Goal: Task Accomplishment & Management: Manage account settings

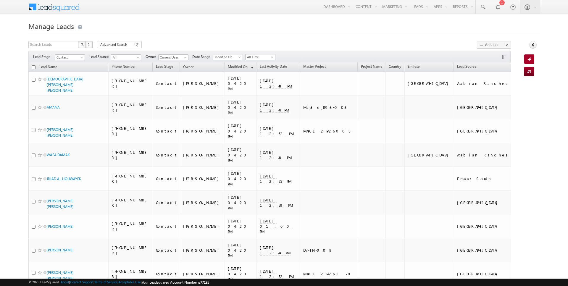
click at [33, 67] on input "checkbox" at bounding box center [34, 67] width 4 height 4
checkbox input "true"
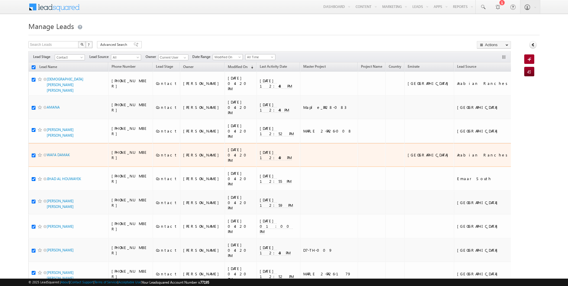
checkbox input "true"
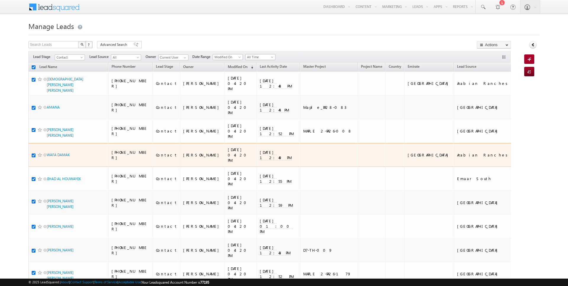
checkbox input "true"
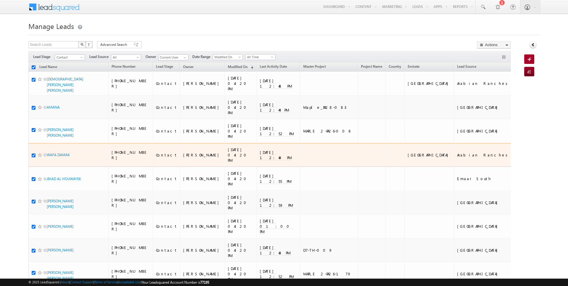
checkbox input "true"
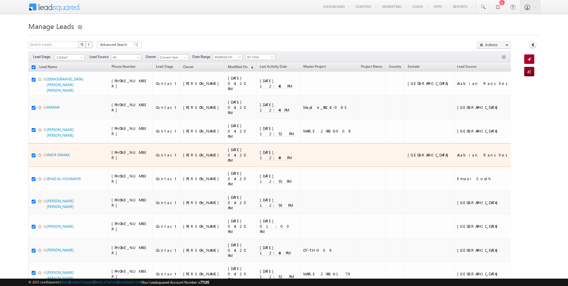
checkbox input "true"
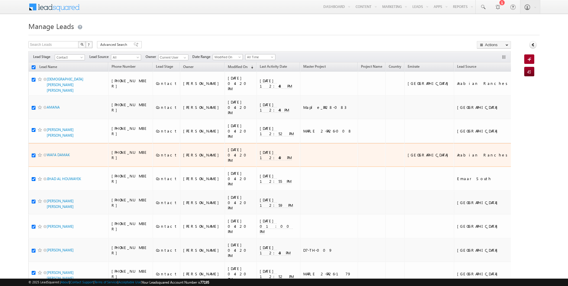
checkbox input "true"
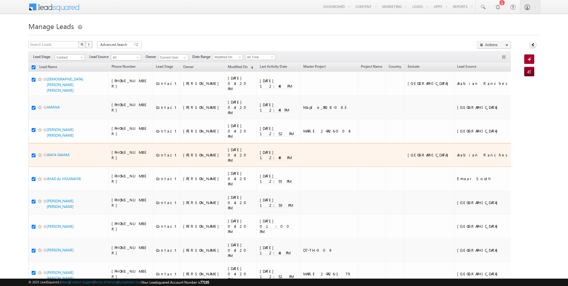
checkbox input "true"
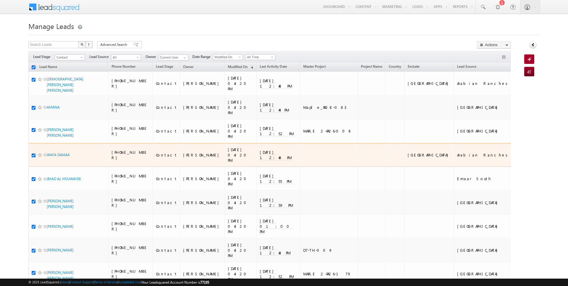
checkbox input "true"
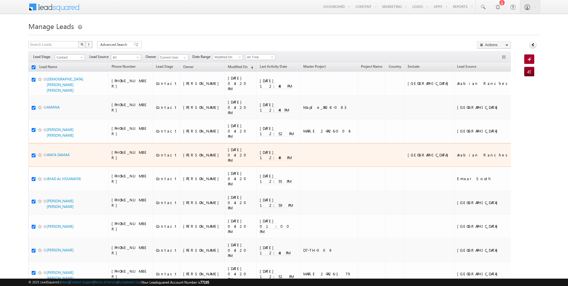
checkbox input "true"
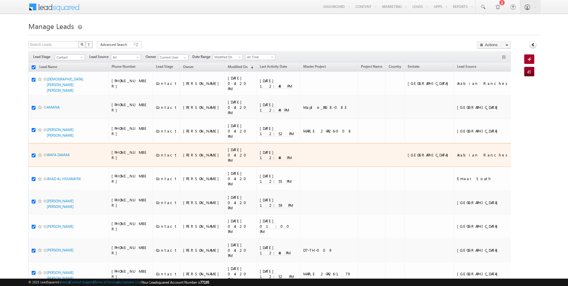
checkbox input "true"
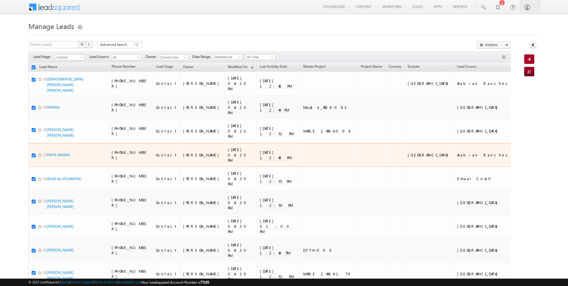
checkbox input "true"
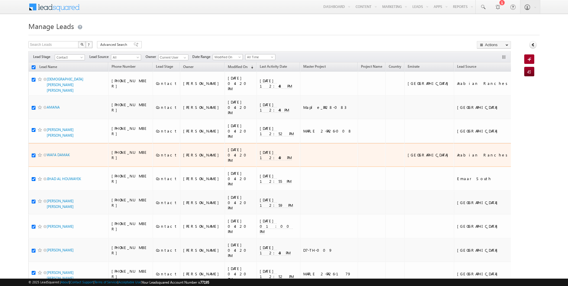
checkbox input "true"
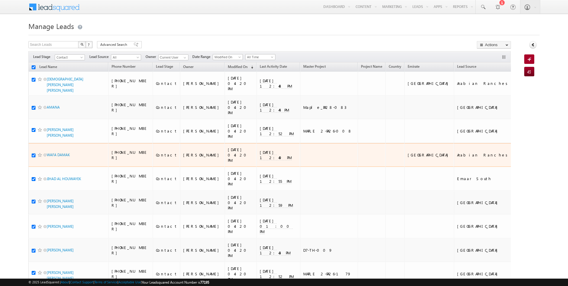
checkbox input "true"
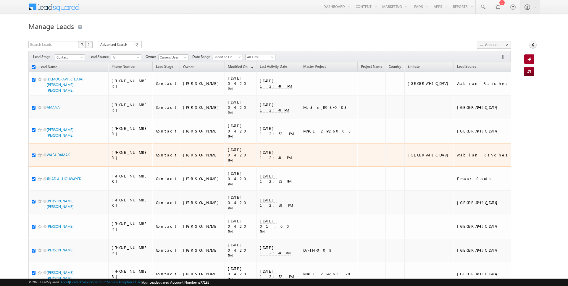
checkbox input "true"
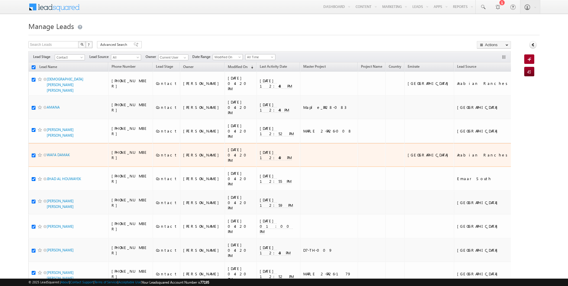
checkbox input "true"
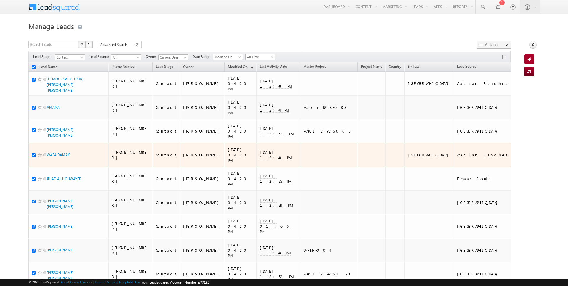
checkbox input "true"
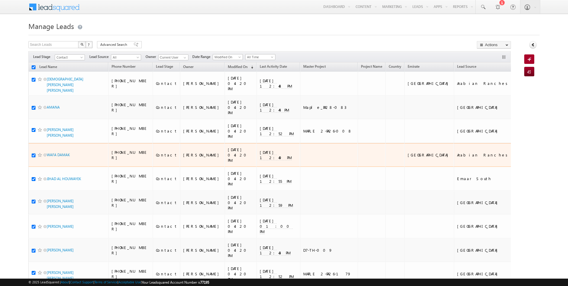
checkbox input "true"
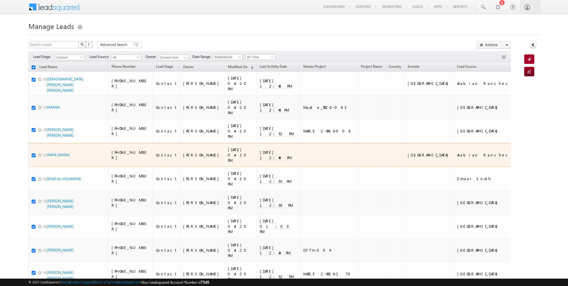
checkbox input "true"
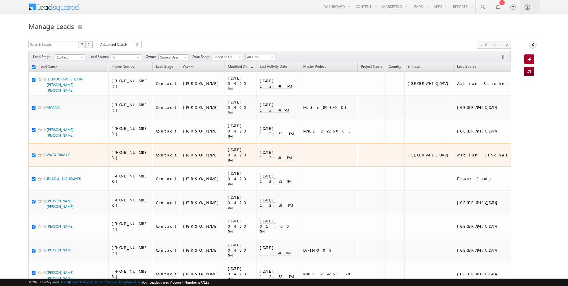
checkbox input "true"
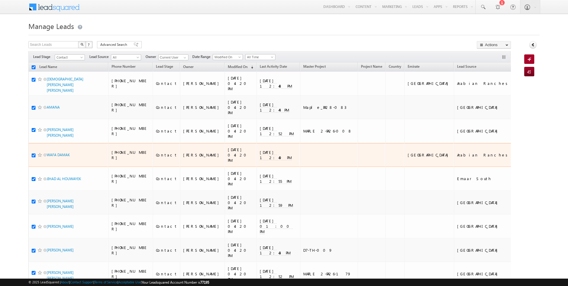
checkbox input "true"
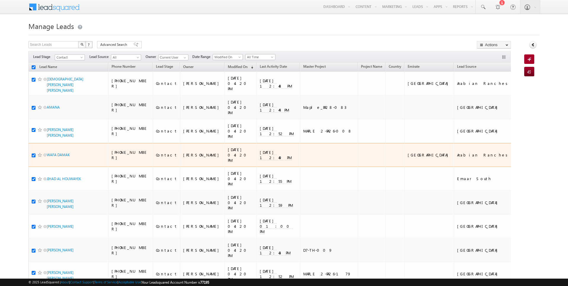
checkbox input "true"
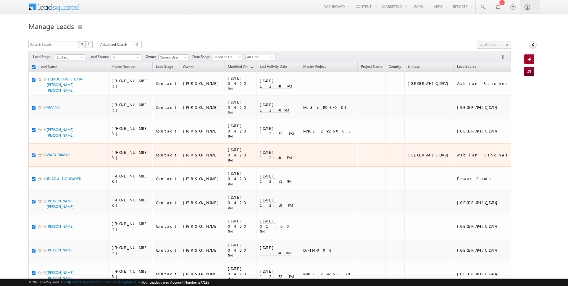
checkbox input "true"
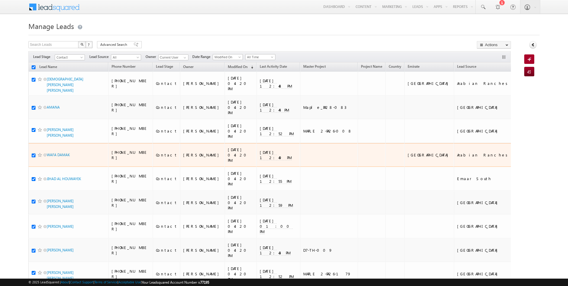
checkbox input "true"
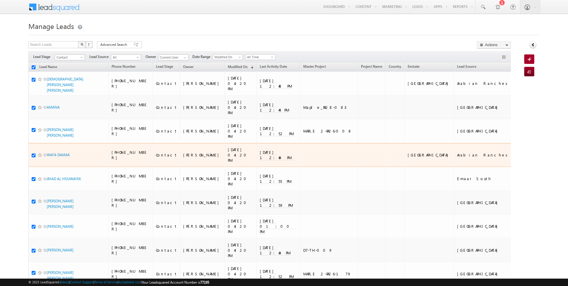
checkbox input "true"
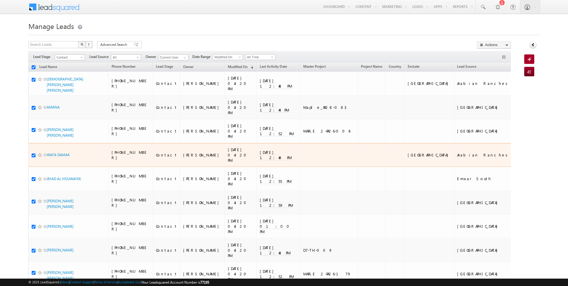
checkbox input "true"
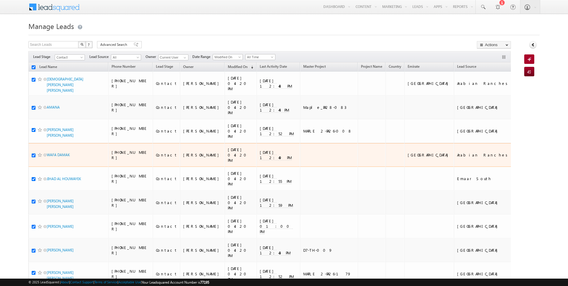
checkbox input "true"
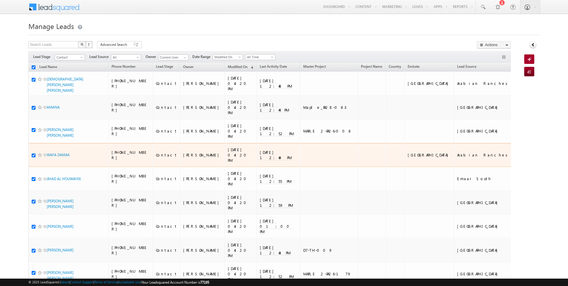
checkbox input "true"
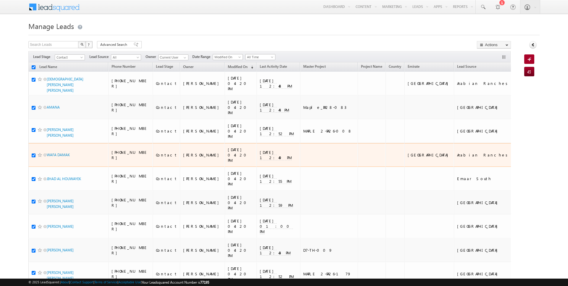
checkbox input "true"
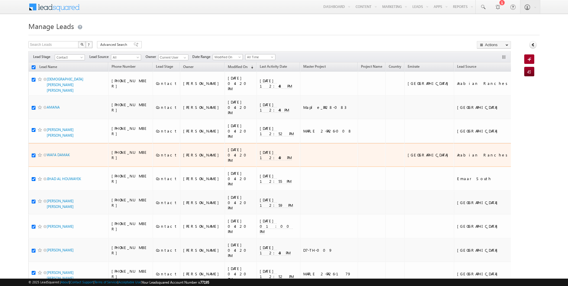
checkbox input "true"
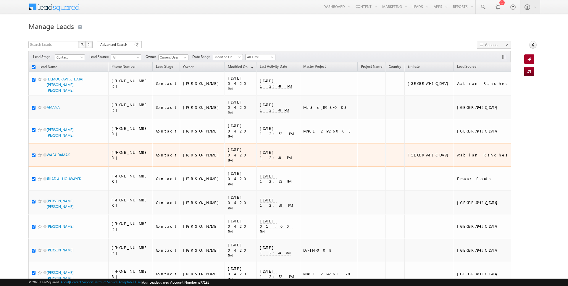
checkbox input "true"
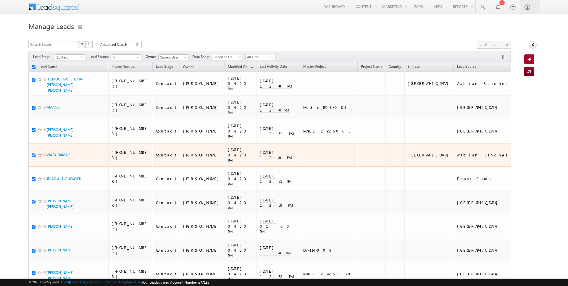
checkbox input "true"
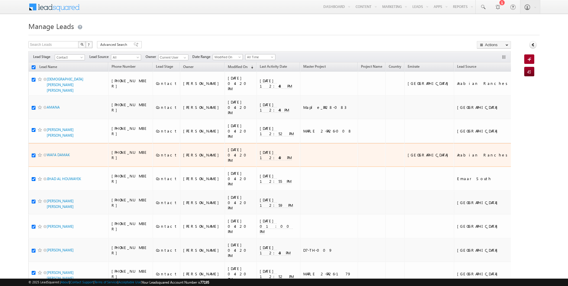
checkbox input "true"
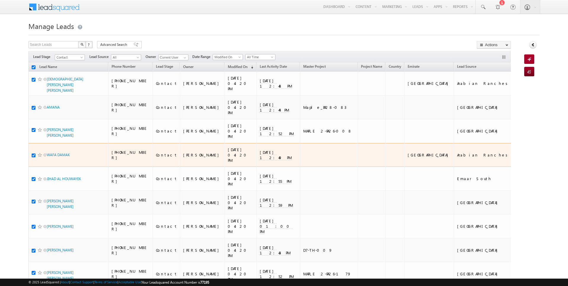
checkbox input "true"
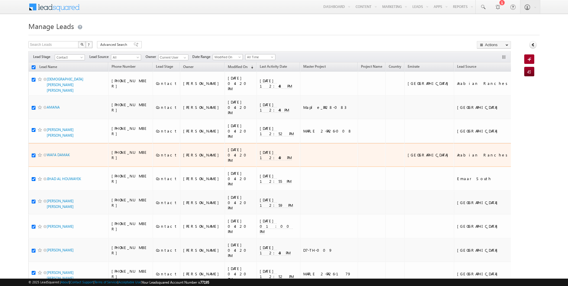
checkbox input "true"
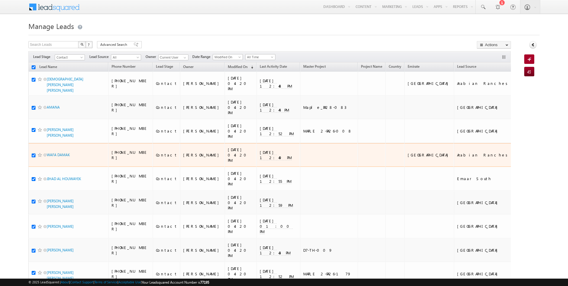
checkbox input "true"
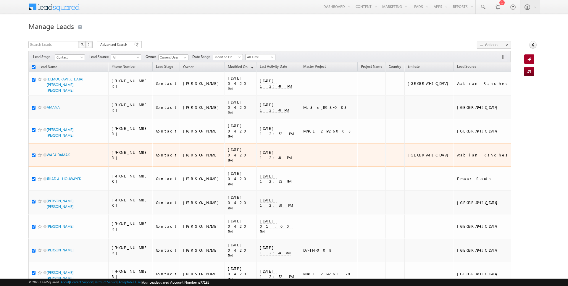
checkbox input "true"
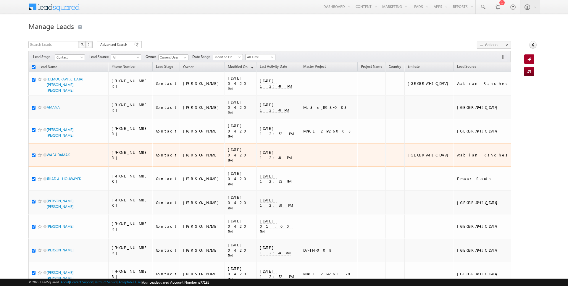
checkbox input "true"
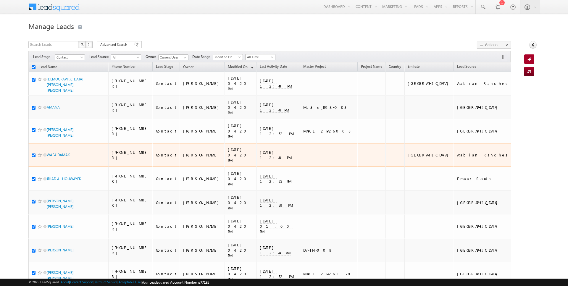
checkbox input "true"
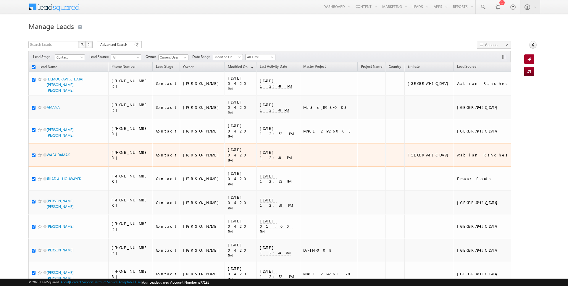
checkbox input "true"
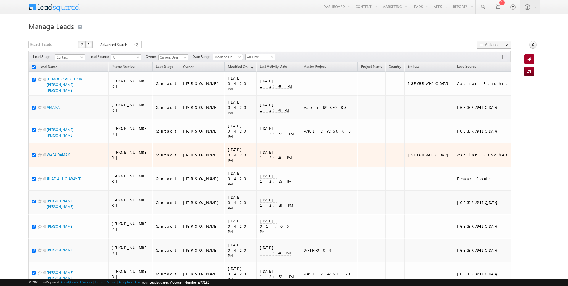
checkbox input "true"
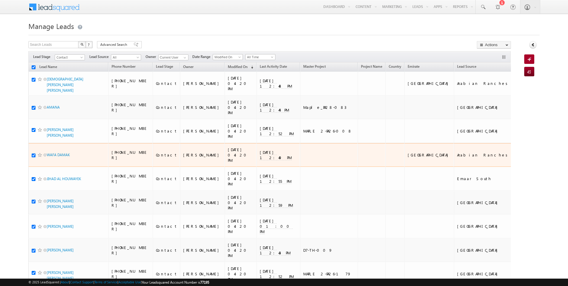
checkbox input "true"
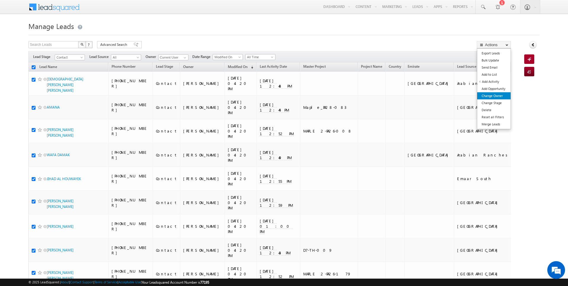
click at [491, 94] on link "Change Owner" at bounding box center [493, 95] width 33 height 7
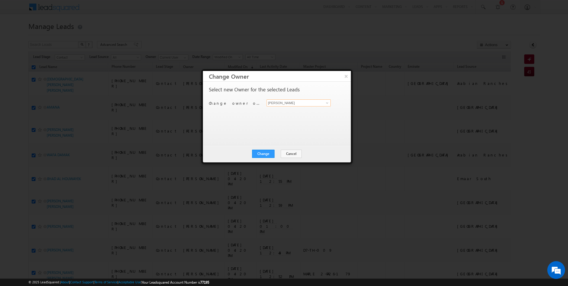
click at [312, 104] on input "[PERSON_NAME]" at bounding box center [298, 102] width 64 height 7
click at [258, 151] on button "Change" at bounding box center [263, 154] width 22 height 8
click at [280, 153] on button "Close" at bounding box center [277, 154] width 19 height 8
